Goal: Information Seeking & Learning: Check status

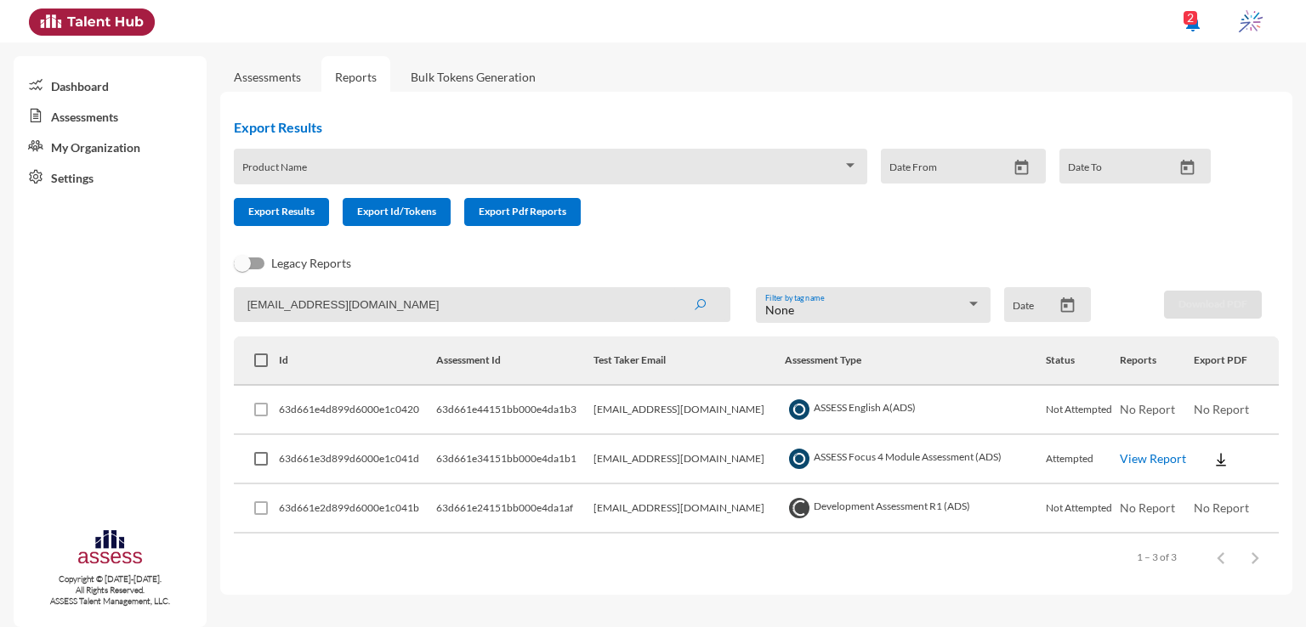
click at [1155, 463] on link "View Report" at bounding box center [1153, 458] width 66 height 14
click at [1153, 456] on link "View Report" at bounding box center [1153, 458] width 66 height 14
click at [412, 305] on input "[EMAIL_ADDRESS][DOMAIN_NAME]" at bounding box center [482, 304] width 496 height 35
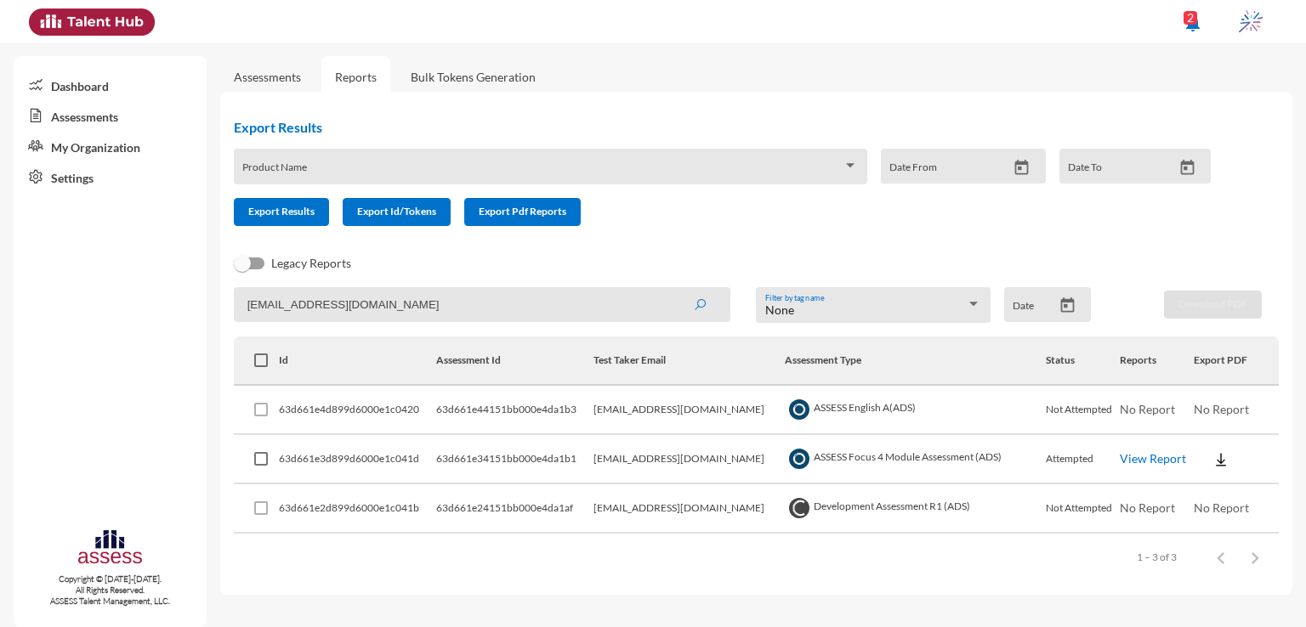
paste input "Nada.abdelnaby.g"
type input "Nada.abdelnaby.g@gmail.com"
click at [672, 289] on button "submit" at bounding box center [699, 304] width 54 height 31
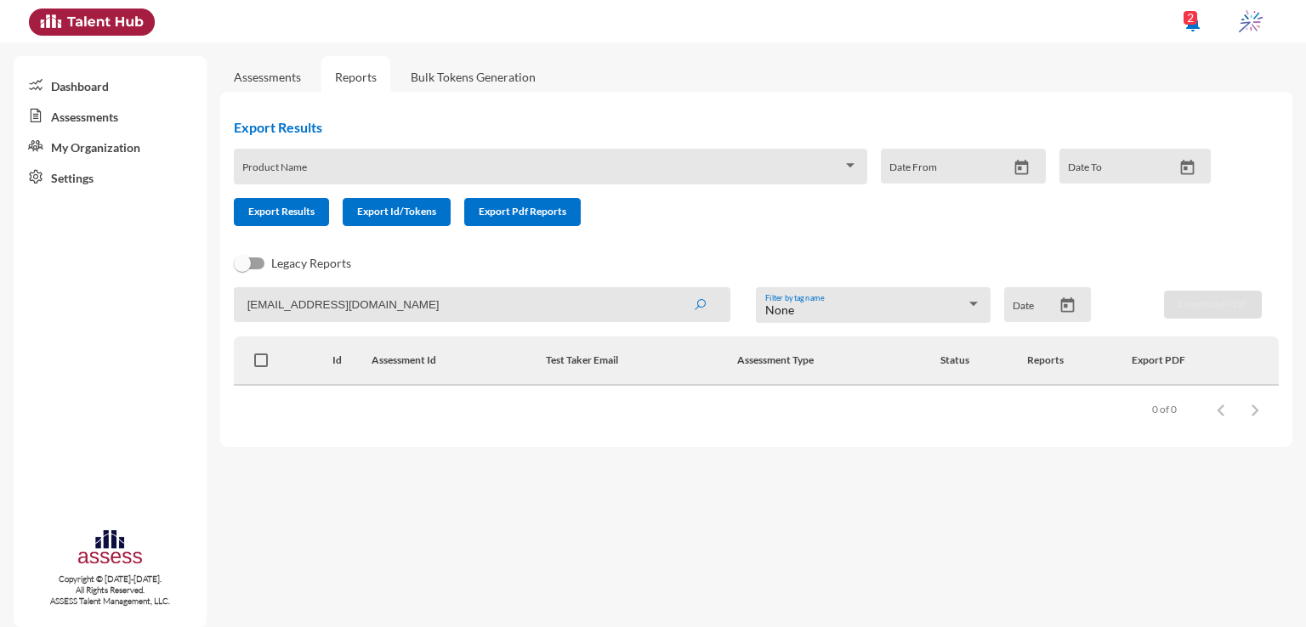
click at [275, 74] on link "Assessments" at bounding box center [267, 77] width 67 height 14
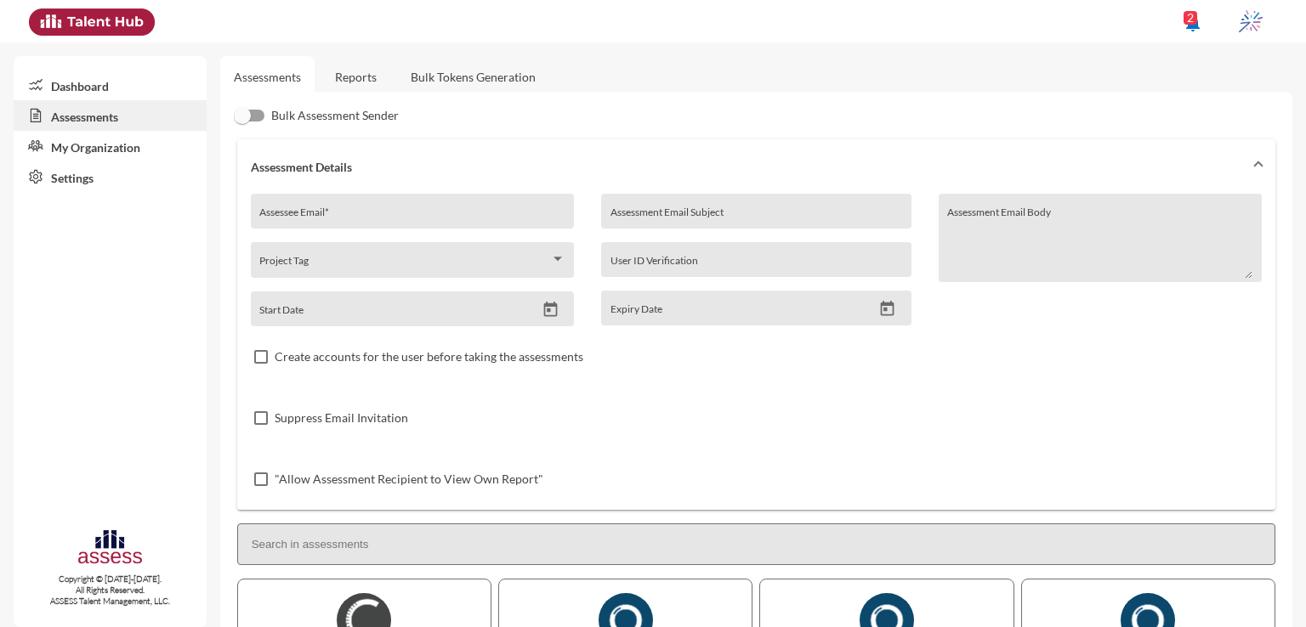
click at [366, 76] on link "Reports" at bounding box center [355, 77] width 69 height 42
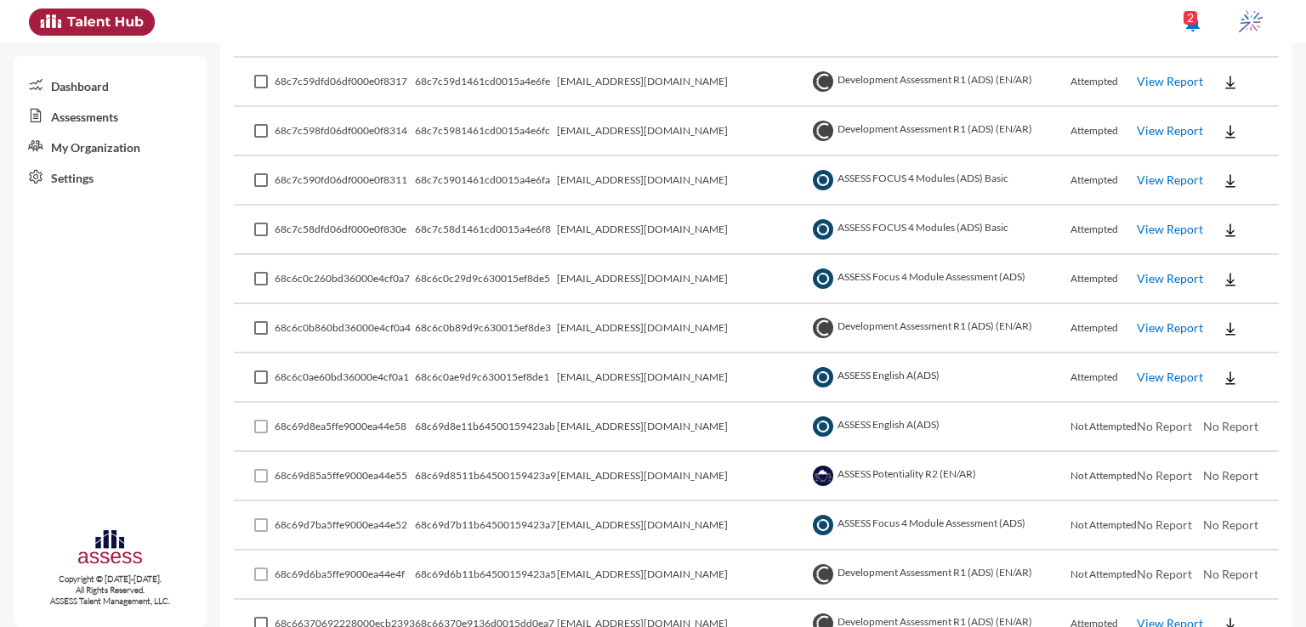
scroll to position [483, 0]
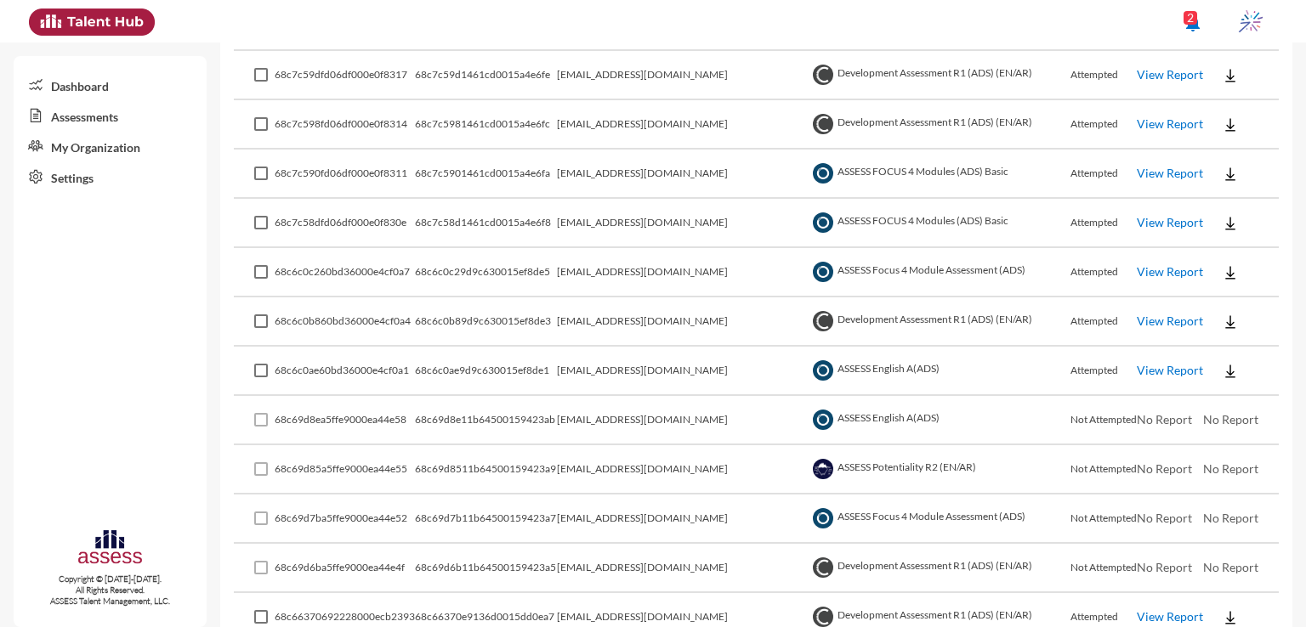
click at [1156, 269] on link "View Report" at bounding box center [1170, 271] width 66 height 14
click at [1167, 320] on link "View Report" at bounding box center [1170, 321] width 66 height 14
click at [1159, 369] on link "View Report" at bounding box center [1170, 370] width 66 height 14
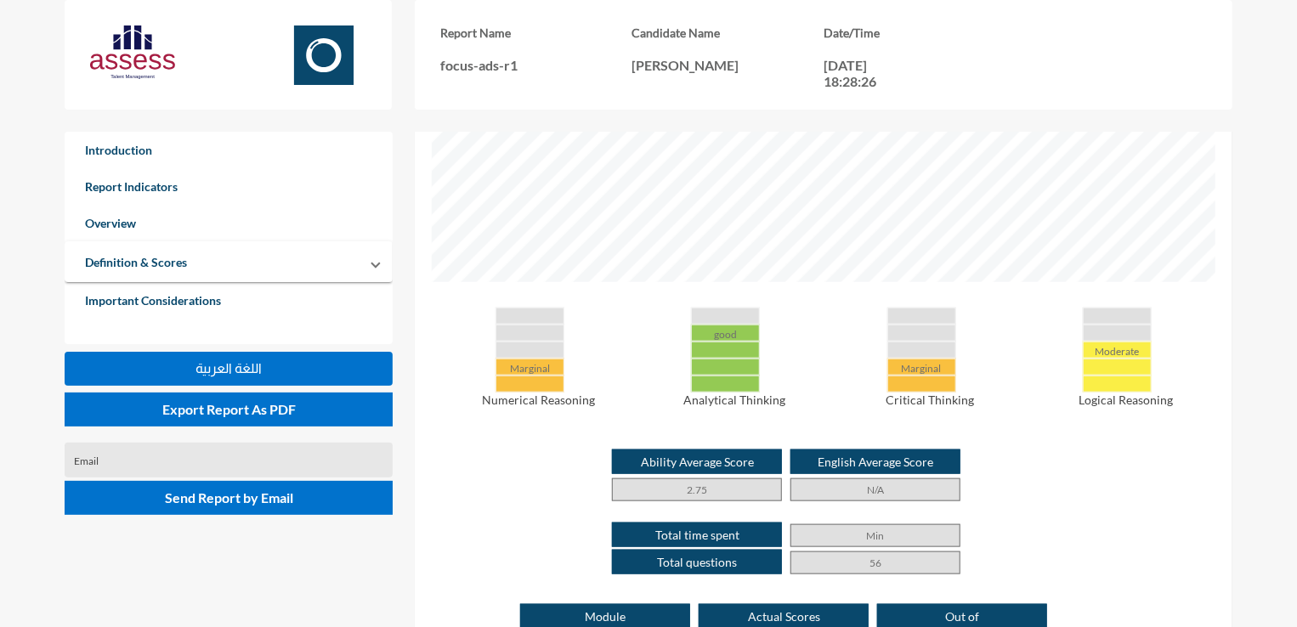
scroll to position [708, 0]
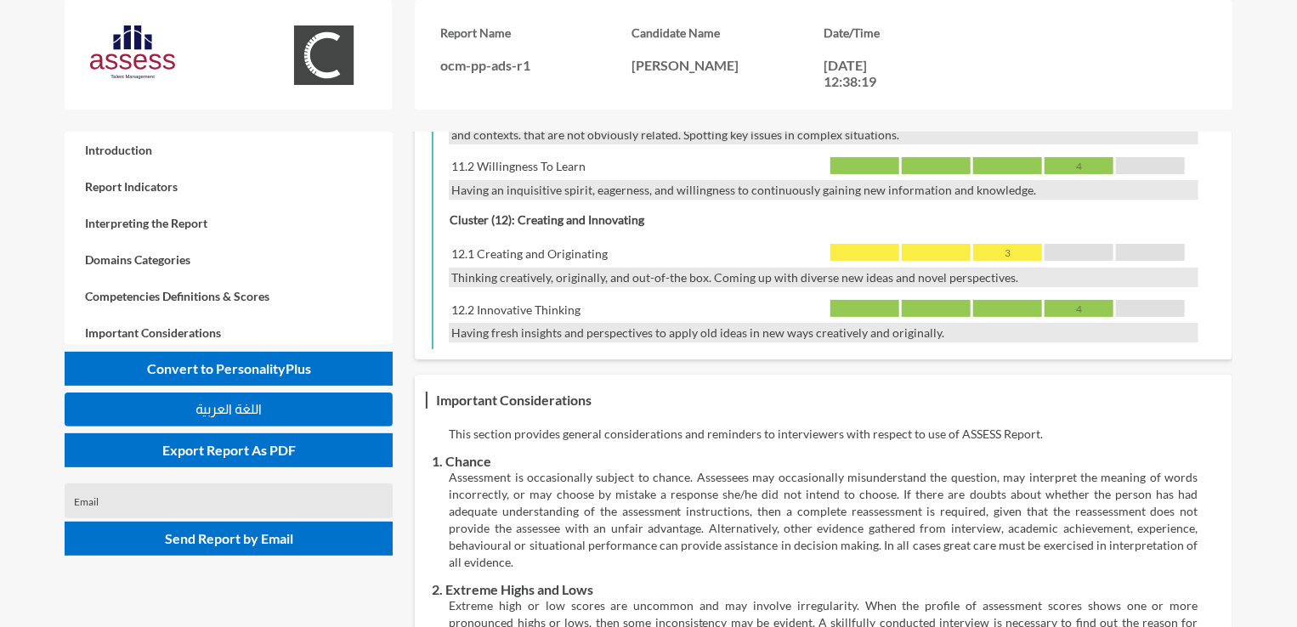
scroll to position [3367, 0]
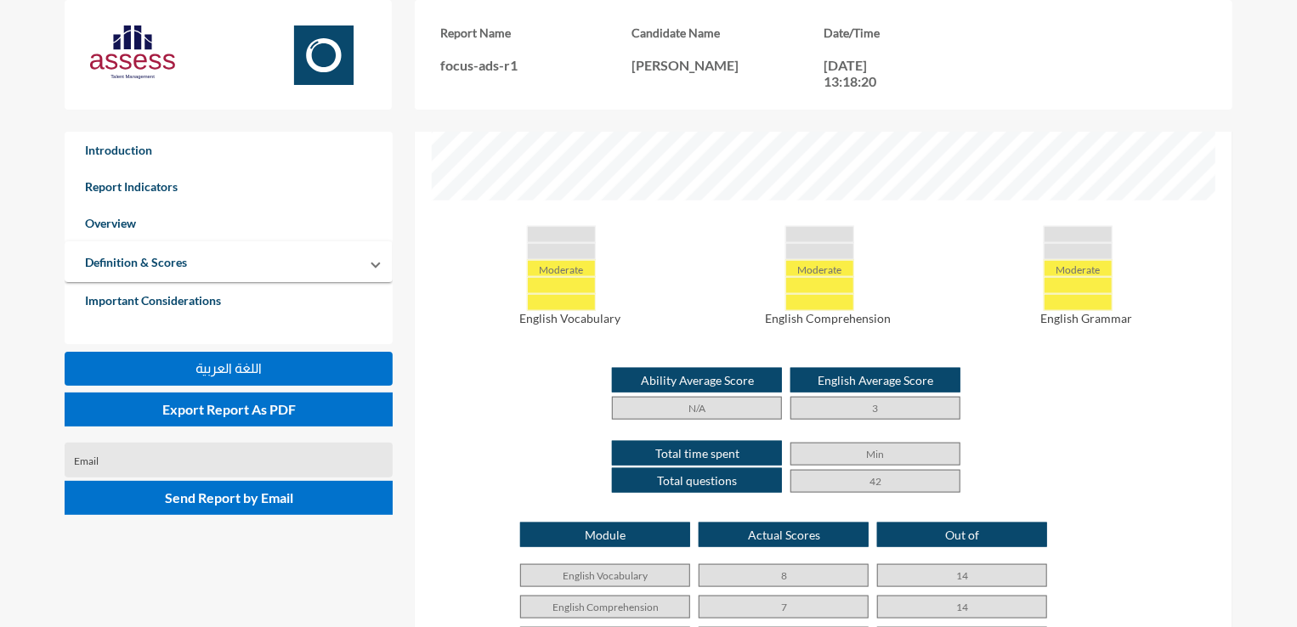
scroll to position [750, 0]
